Goal: Information Seeking & Learning: Learn about a topic

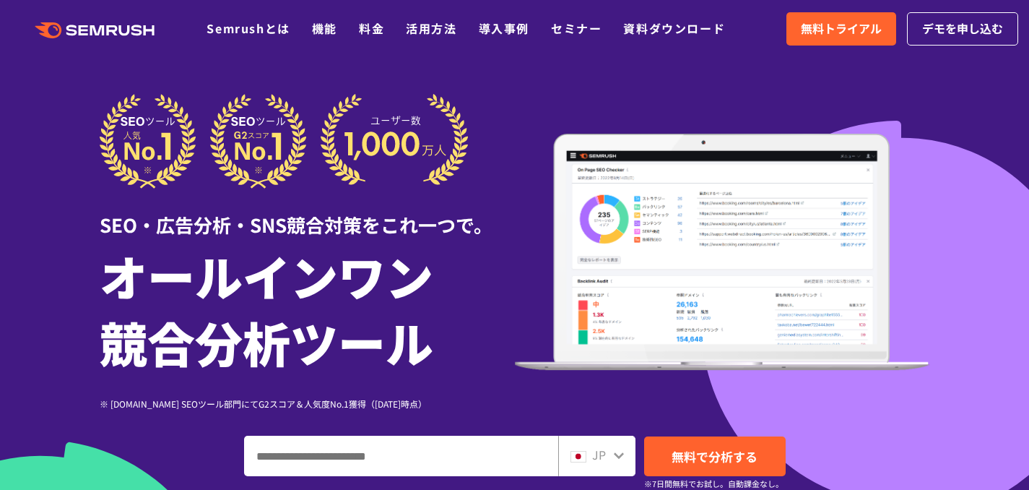
click at [837, 11] on div ".cls {fill: #FF642D;} .cls {fill: #FF642D;} Semrushとは 機能 料金 活用方法 導入事例 セミナー 資料ダウ…" at bounding box center [514, 28] width 1029 height 43
click at [839, 29] on span "無料トライアル" at bounding box center [841, 28] width 81 height 19
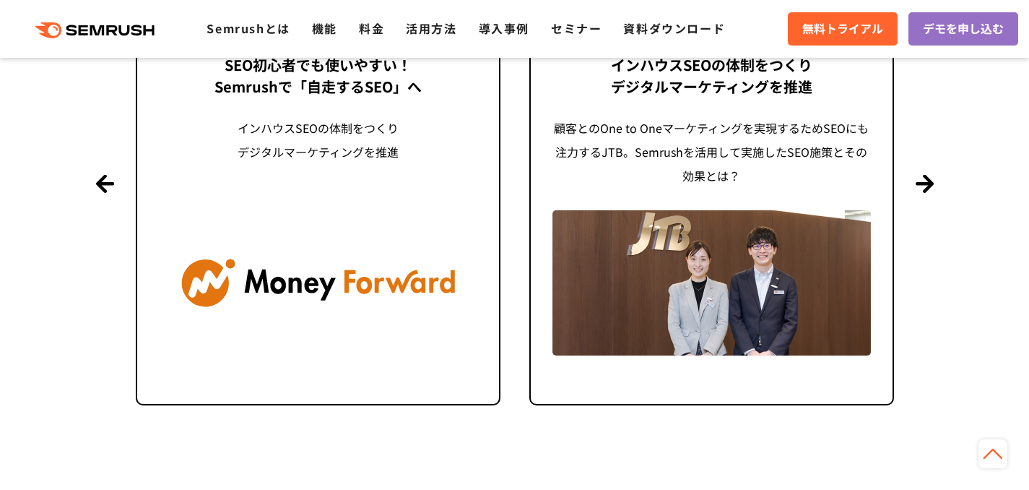
scroll to position [4360, 0]
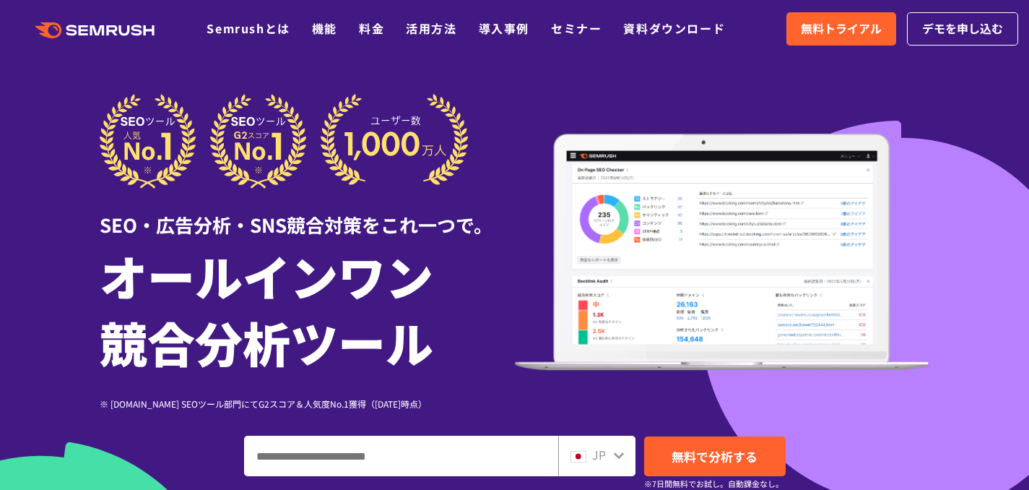
click at [843, 160] on img at bounding box center [722, 252] width 415 height 237
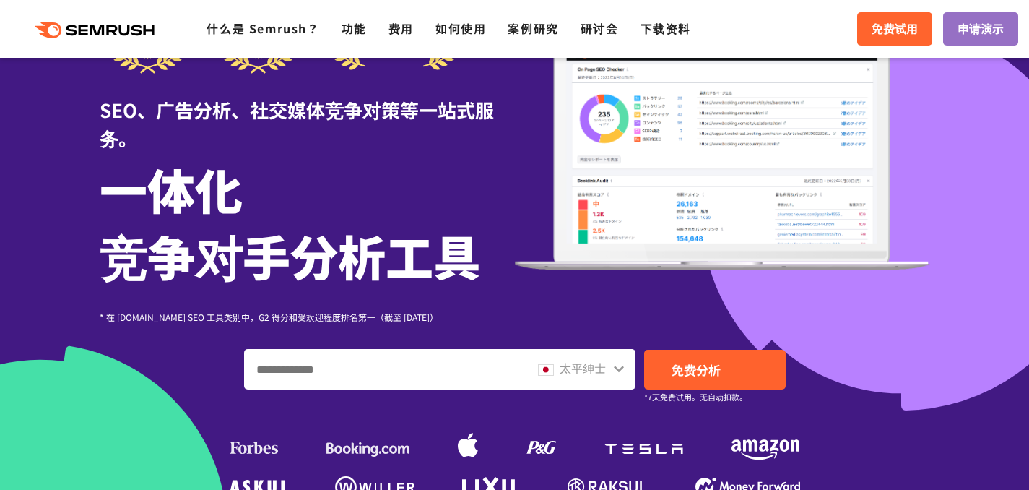
scroll to position [263, 0]
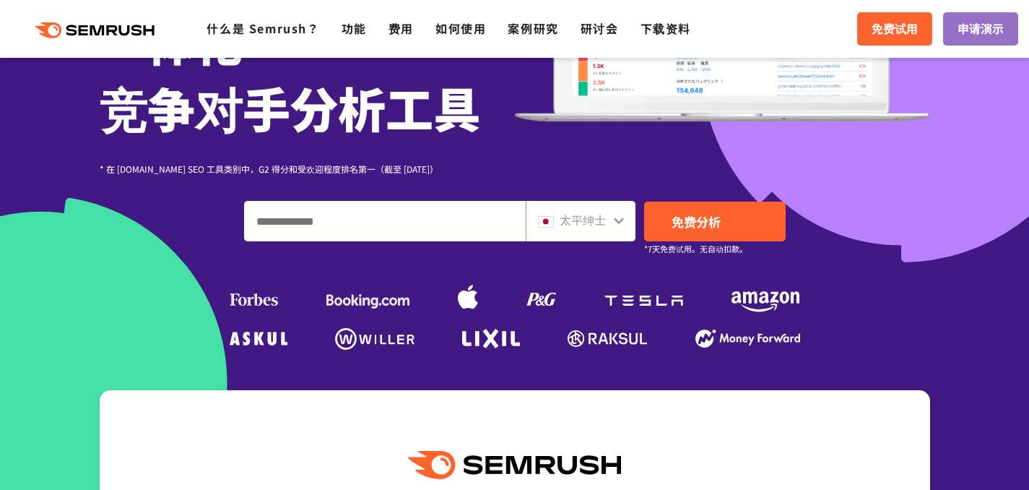
click at [432, 232] on input "输入域名、关键字或 URL" at bounding box center [385, 220] width 280 height 39
click at [582, 218] on font "太平绅士" at bounding box center [583, 219] width 46 height 17
click at [367, 227] on input "输入域名、关键字或 URL" at bounding box center [385, 220] width 280 height 39
paste input "**********"
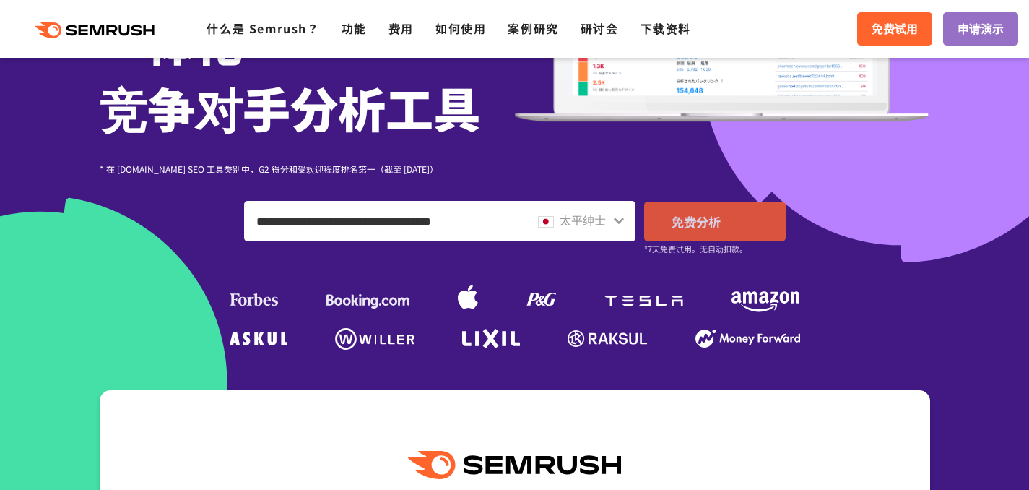
drag, startPoint x: 425, startPoint y: 222, endPoint x: 658, endPoint y: 222, distance: 233.9
click at [658, 222] on div "**********" at bounding box center [515, 221] width 542 height 40
type input "**********"
click at [750, 228] on link "免费分析" at bounding box center [715, 221] width 142 height 40
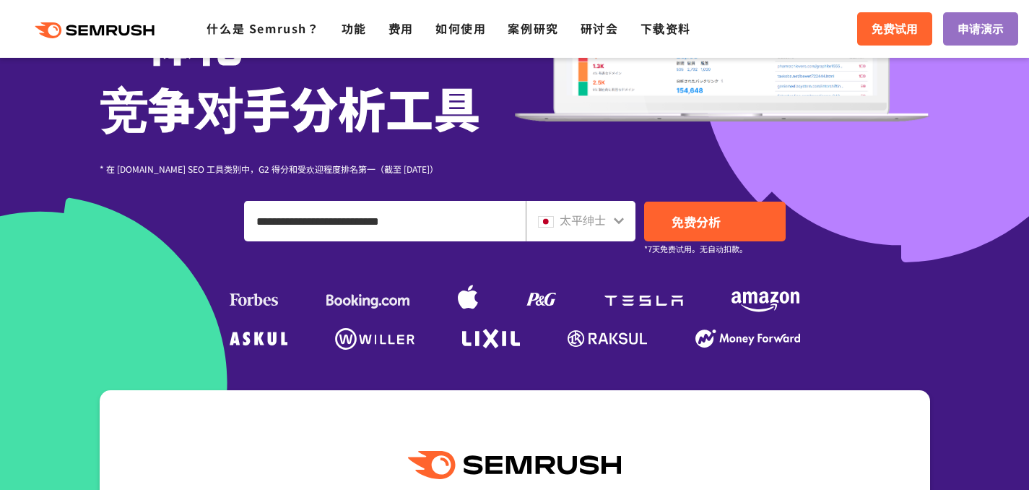
click at [589, 225] on font "太平绅士" at bounding box center [583, 219] width 46 height 17
click at [618, 220] on icon at bounding box center [619, 220] width 12 height 12
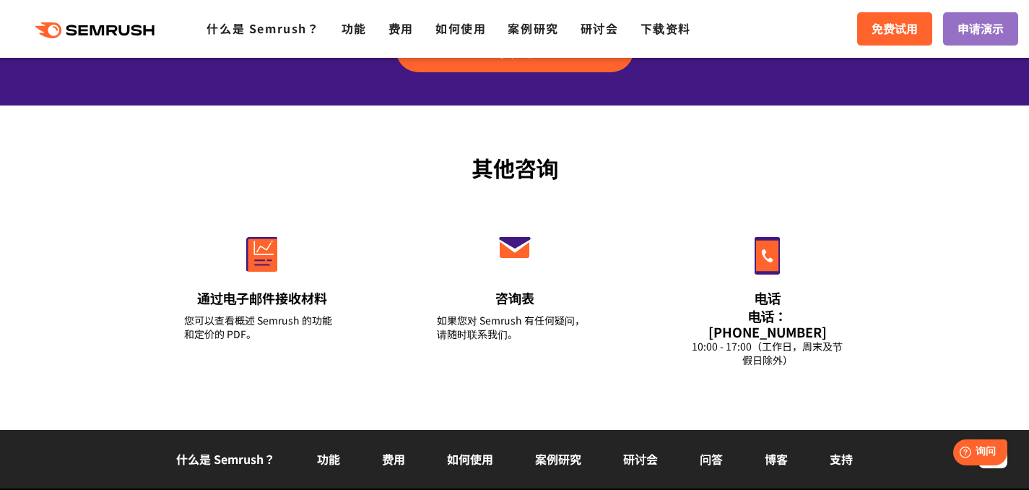
scroll to position [5201, 0]
